Goal: Find specific page/section: Find specific page/section

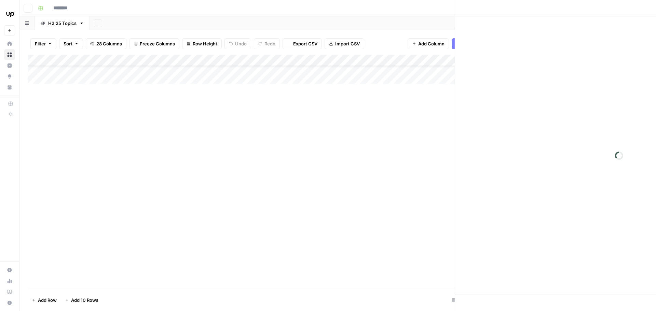
type input "**********"
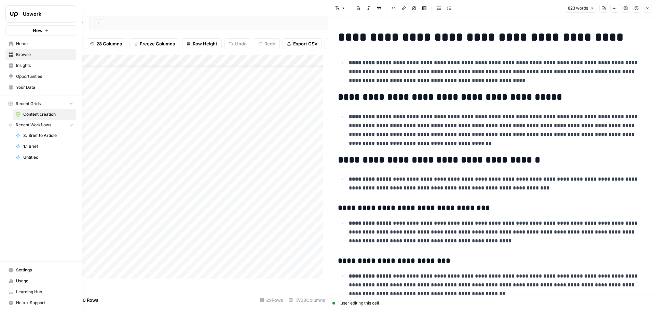
click at [24, 65] on span "Insights" at bounding box center [44, 66] width 57 height 6
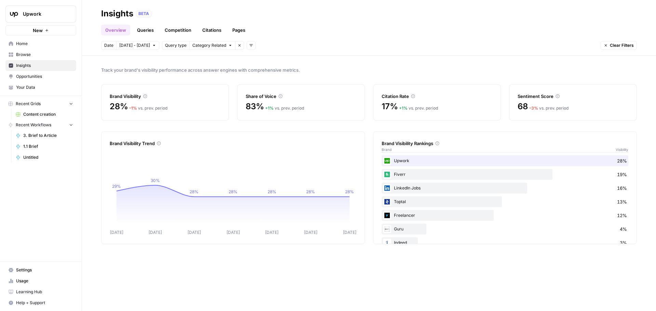
click at [232, 28] on link "Pages" at bounding box center [238, 30] width 21 height 11
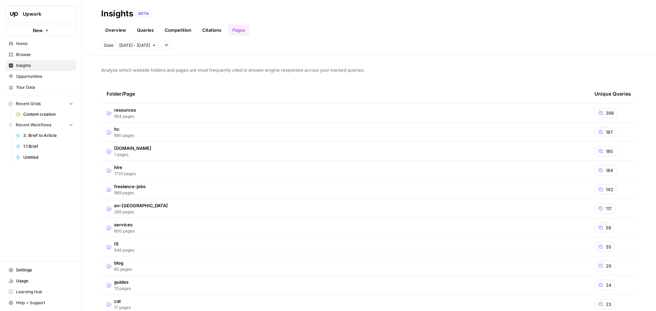
click at [119, 110] on span "resources" at bounding box center [125, 110] width 22 height 7
